Goal: Transaction & Acquisition: Download file/media

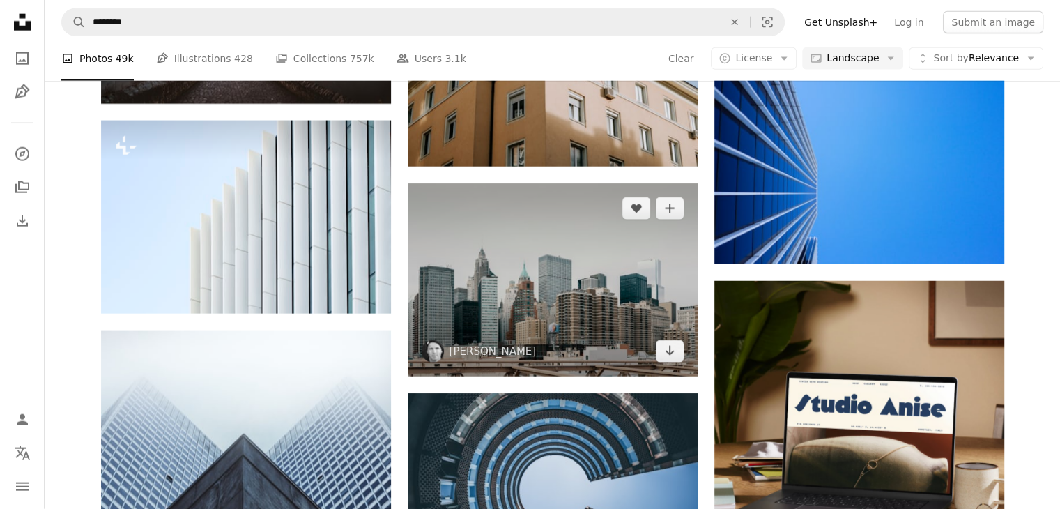
scroll to position [3551, 0]
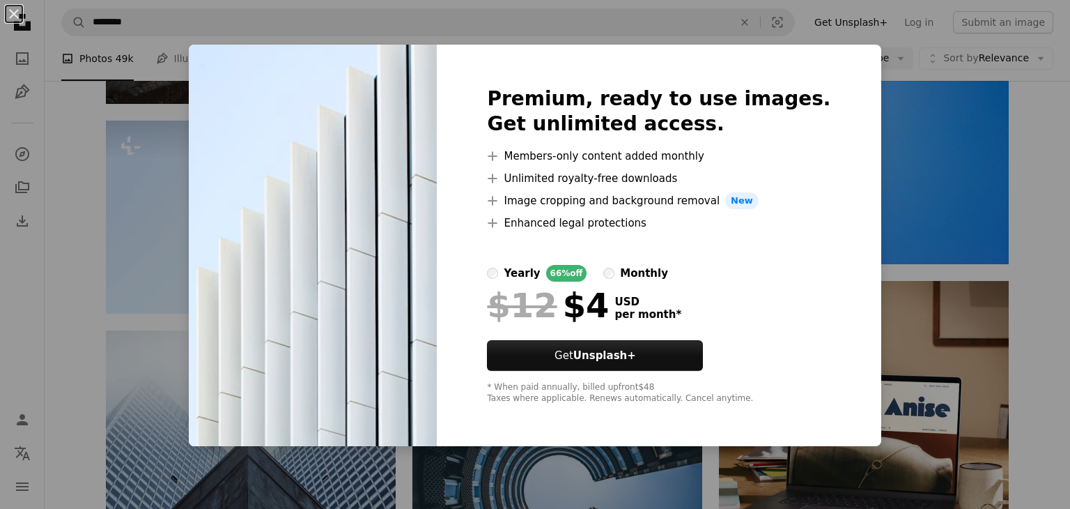
click at [957, 97] on div "An X shape Premium, ready to use images. Get unlimited access. A plus sign Memb…" at bounding box center [535, 254] width 1070 height 509
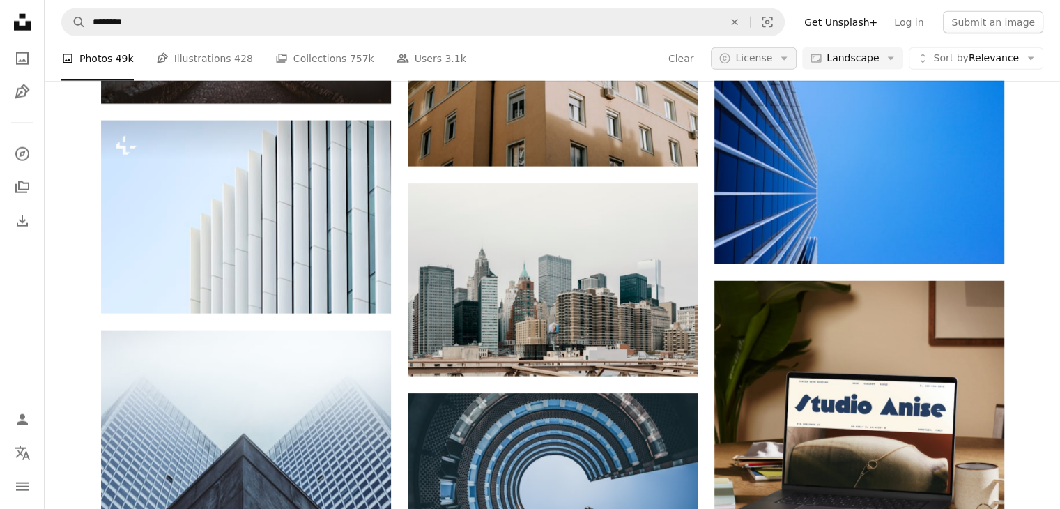
click at [790, 63] on icon "Arrow down" at bounding box center [784, 58] width 13 height 13
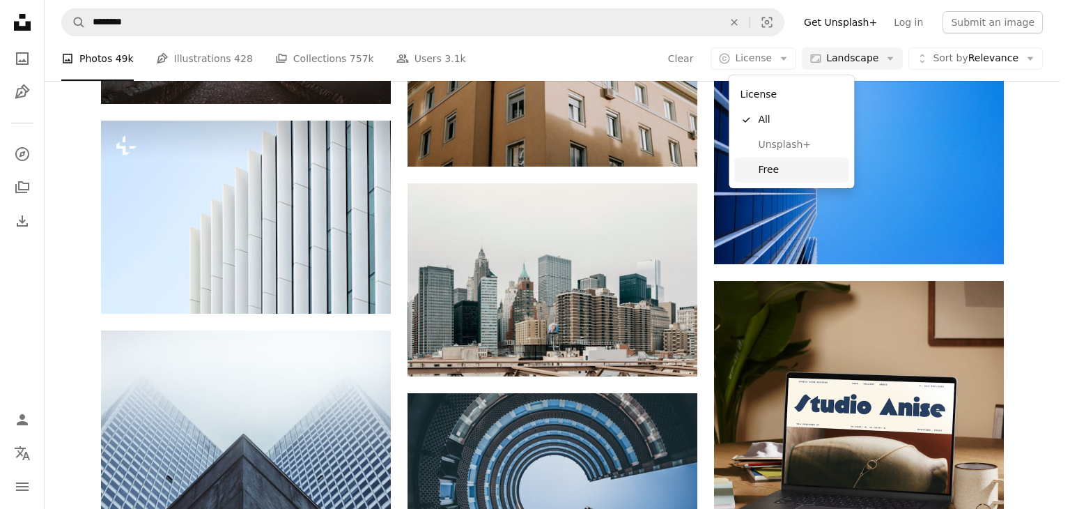
click at [821, 165] on span "Free" at bounding box center [800, 170] width 85 height 14
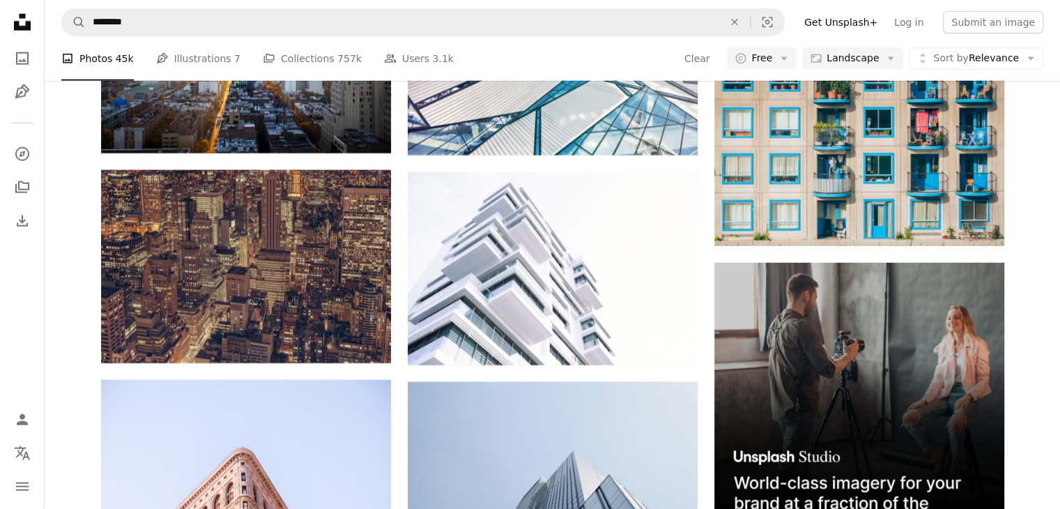
scroll to position [5275, 0]
